Goal: Task Accomplishment & Management: Complete application form

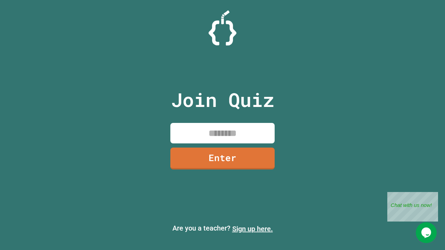
click at [252, 229] on link "Sign up here." at bounding box center [252, 229] width 41 height 8
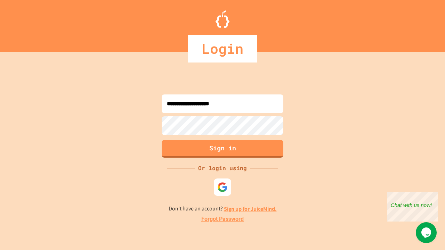
type input "**********"
